Goal: Task Accomplishment & Management: Manage account settings

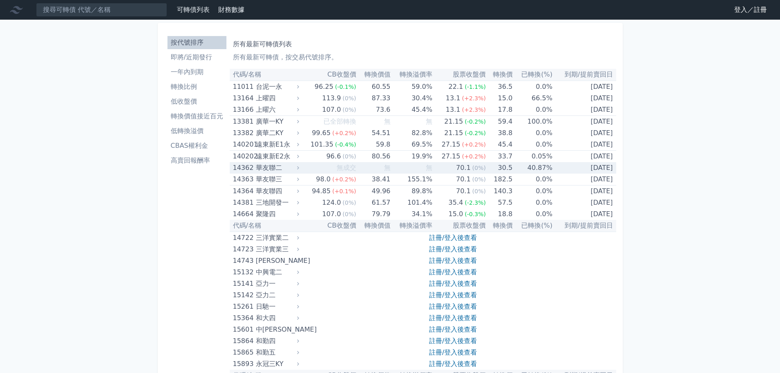
scroll to position [3001, 0]
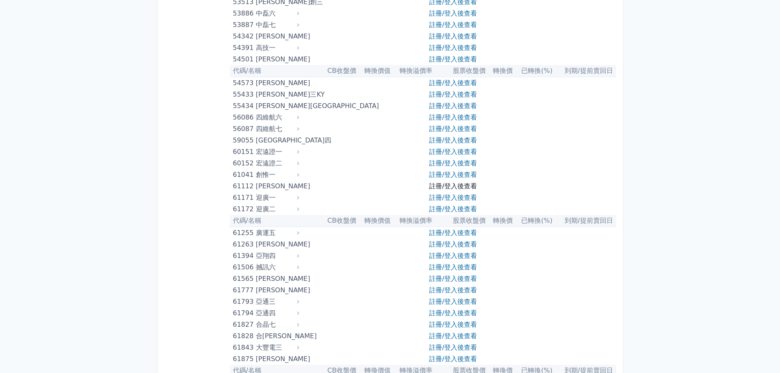
click at [437, 183] on link "註冊/登入後查看" at bounding box center [453, 186] width 48 height 8
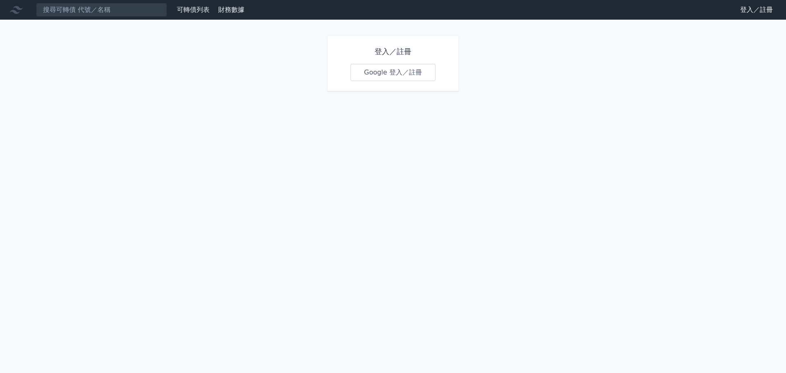
click at [415, 68] on link "Google 登入／註冊" at bounding box center [392, 72] width 85 height 17
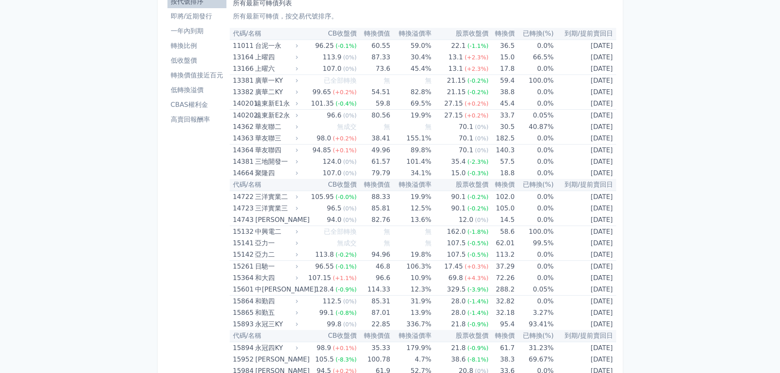
scroll to position [3026, 0]
